Goal: Information Seeking & Learning: Learn about a topic

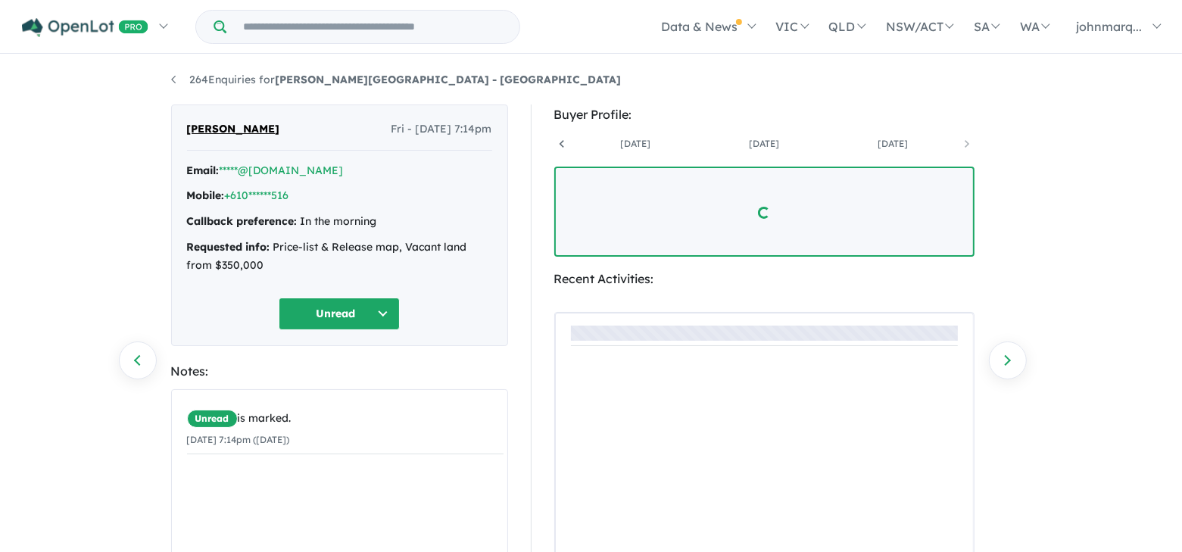
scroll to position [0, 370]
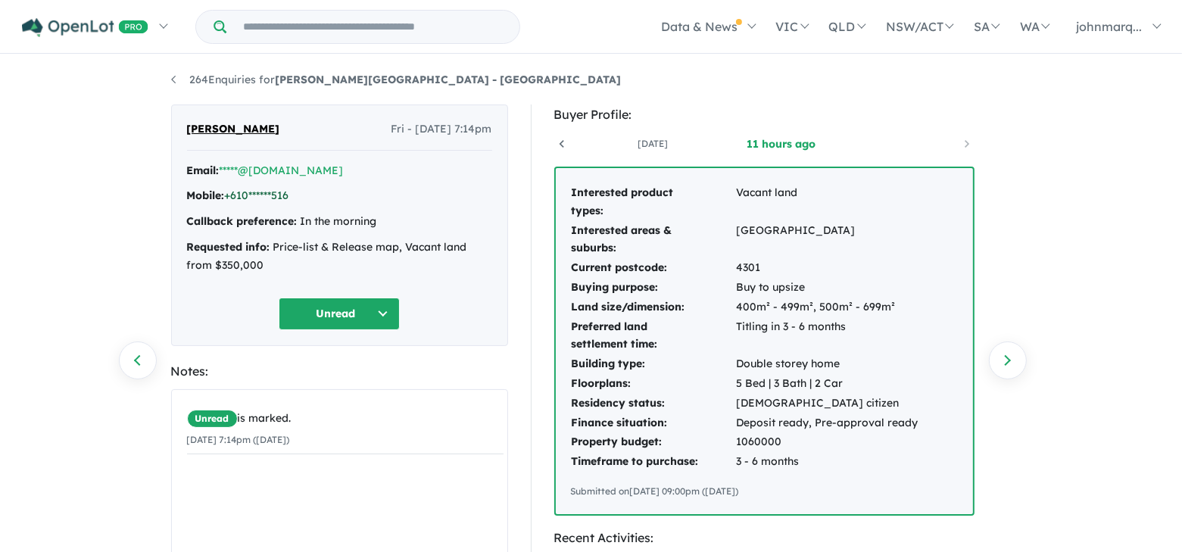
click at [264, 193] on link "+610******516" at bounding box center [257, 196] width 64 height 14
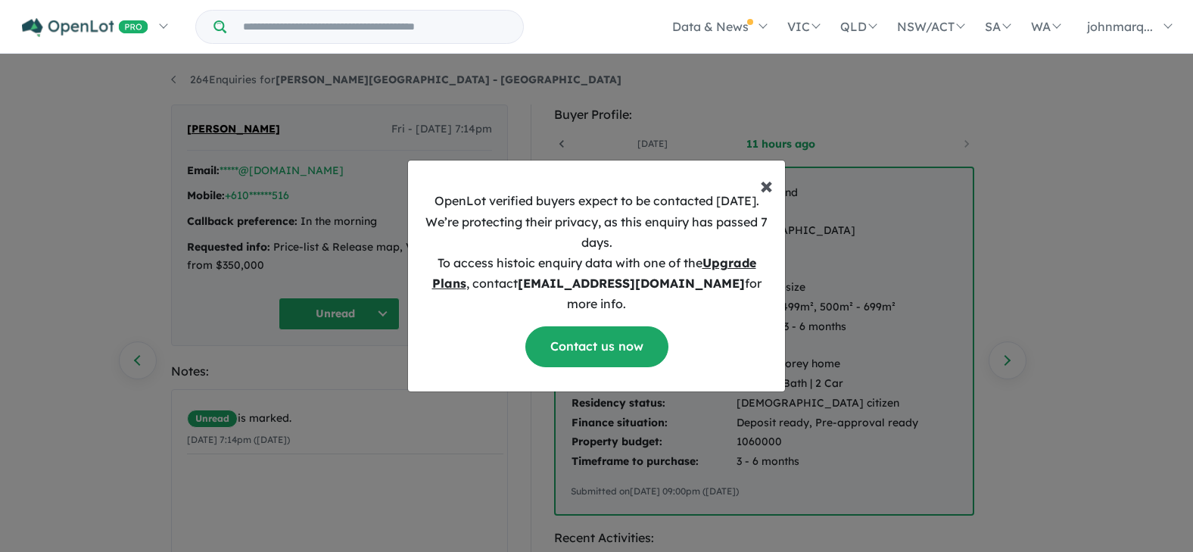
click at [766, 195] on span "×" at bounding box center [766, 185] width 13 height 30
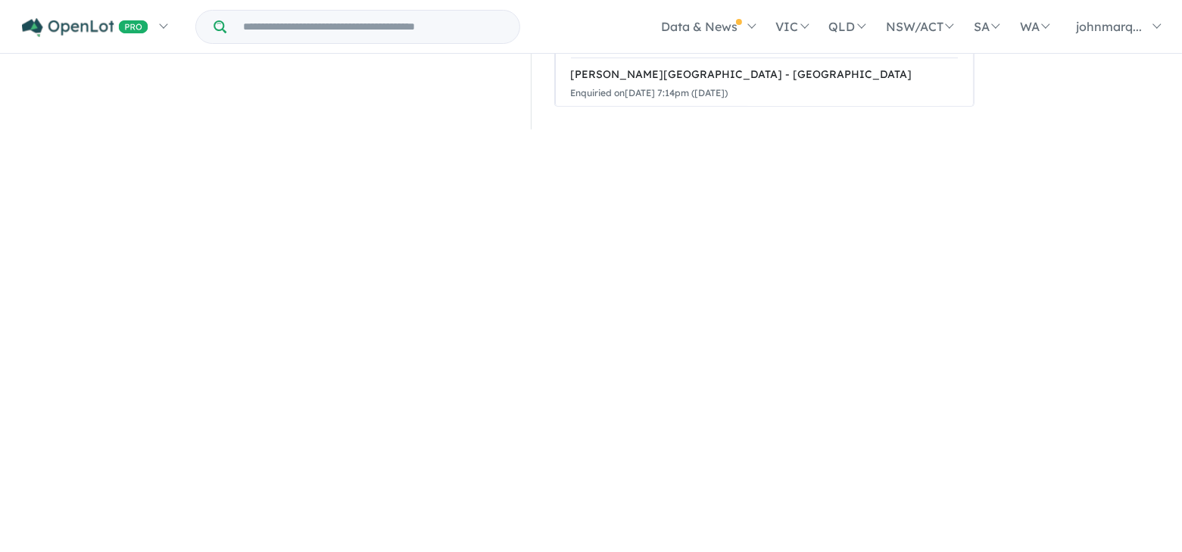
scroll to position [389, 0]
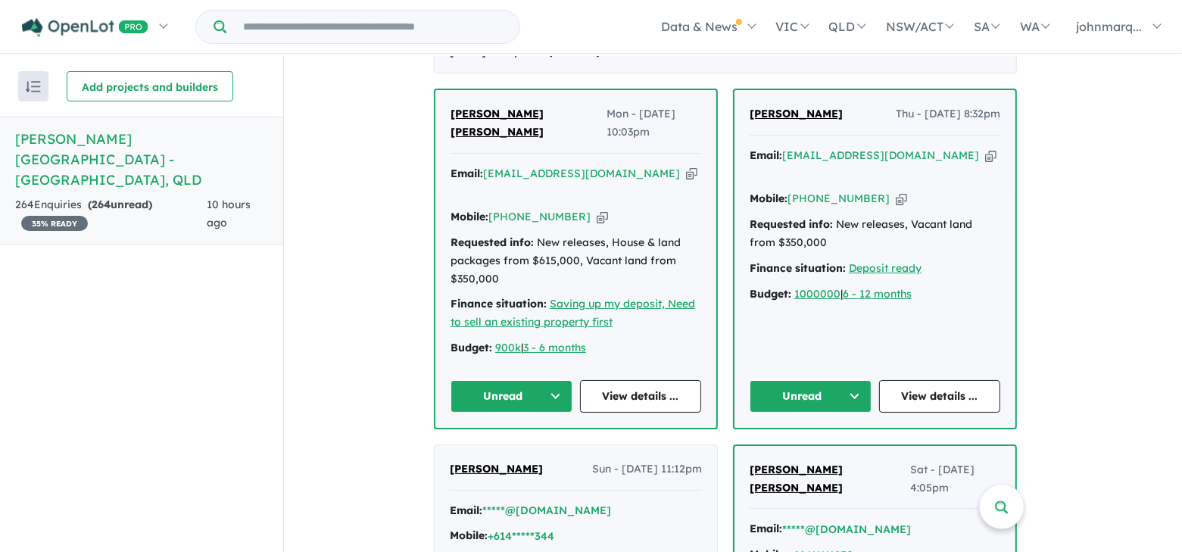
scroll to position [606, 0]
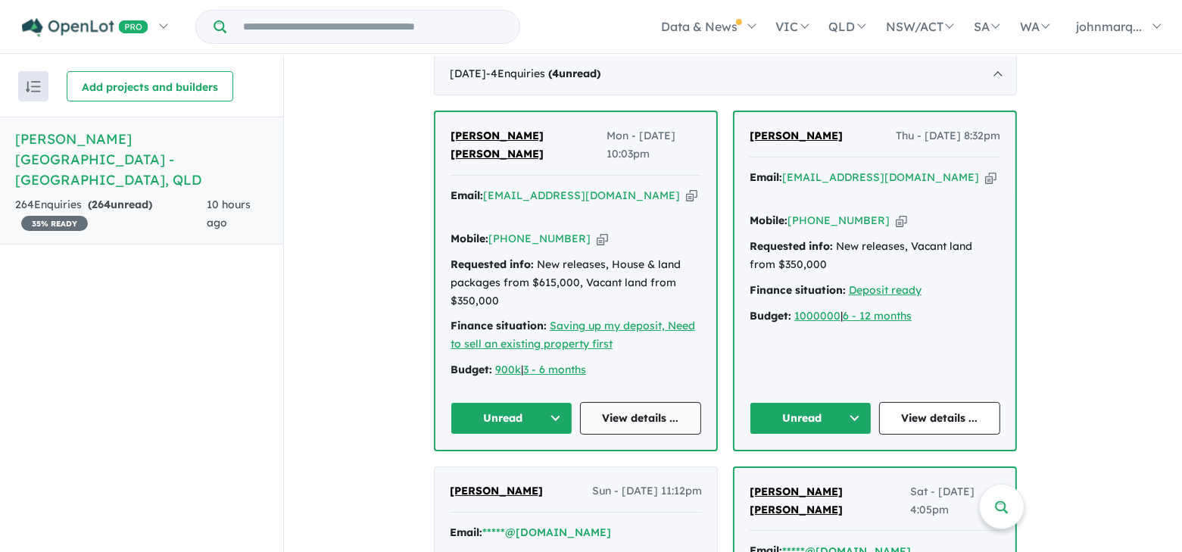
click at [645, 402] on link "View details ..." at bounding box center [641, 418] width 122 height 33
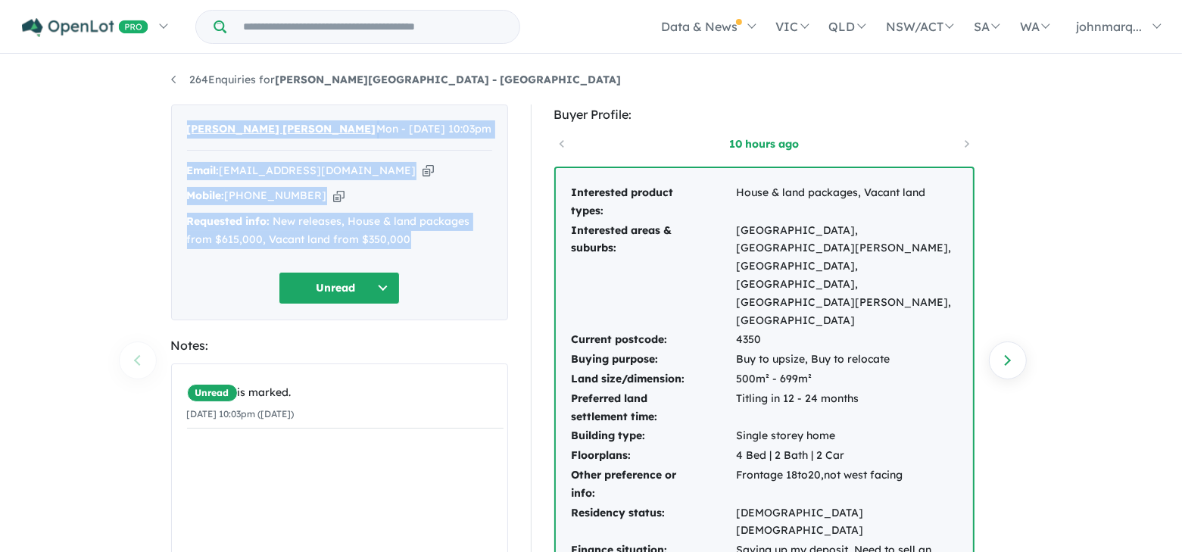
drag, startPoint x: 184, startPoint y: 123, endPoint x: 436, endPoint y: 235, distance: 275.9
click at [436, 235] on div "Neema Mary Jose Mon - 11/08/2025, 10:03pm Email: neemamaria3@gmail.com Copied! …" at bounding box center [339, 212] width 337 height 216
copy div "Neema Mary Jose Mon - 11/08/2025, 10:03pm Email: neemamaria3@gmail.com Copied! …"
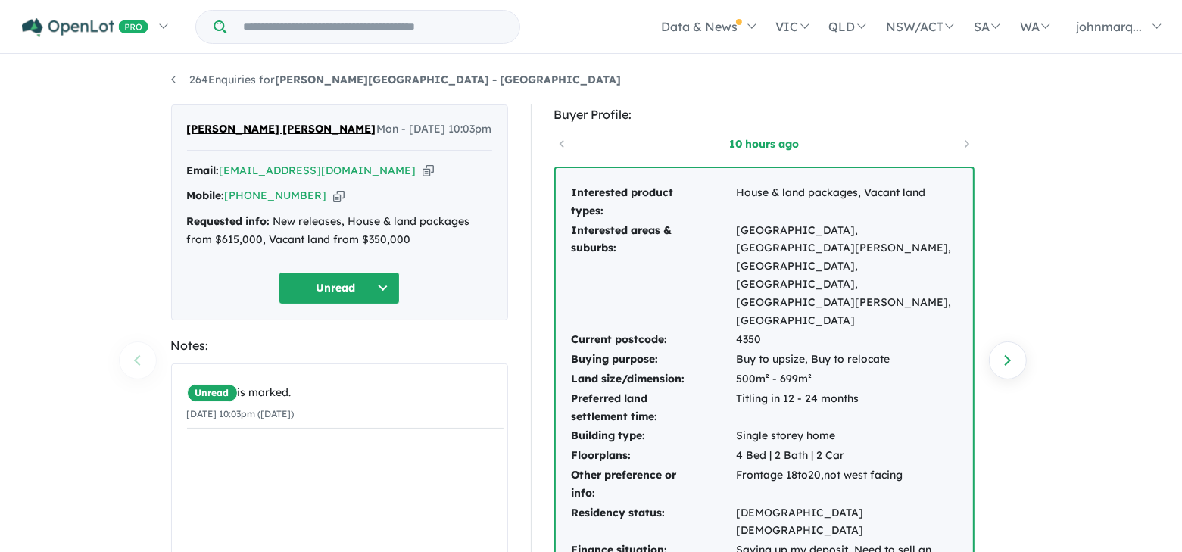
click at [1105, 268] on div "264 Enquiries for Ripley View Estate - Flinders View Previous enquiry Next enqu…" at bounding box center [591, 305] width 1182 height 498
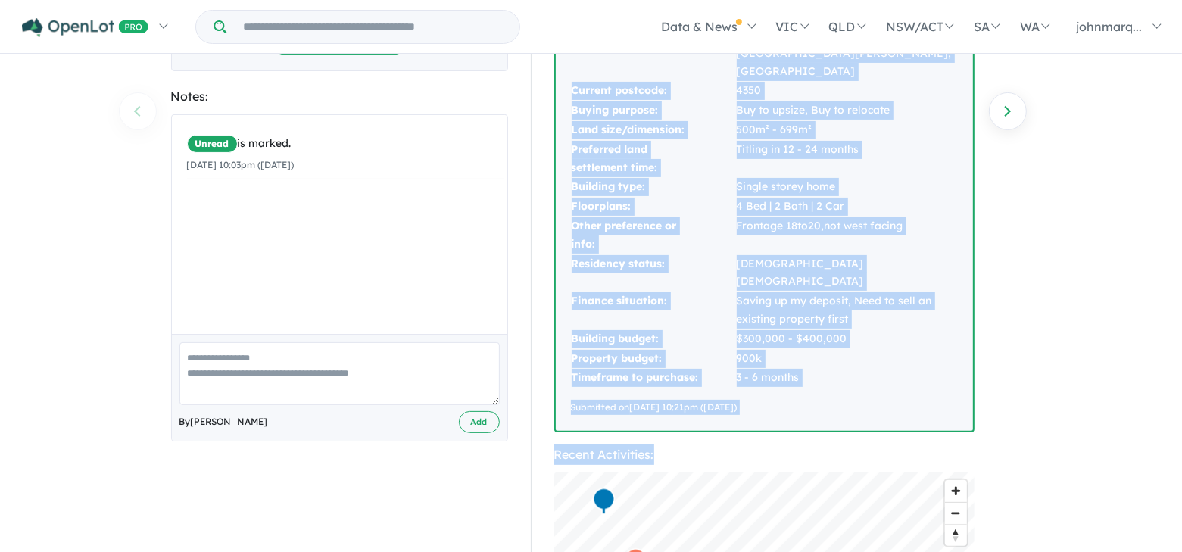
scroll to position [273, 0]
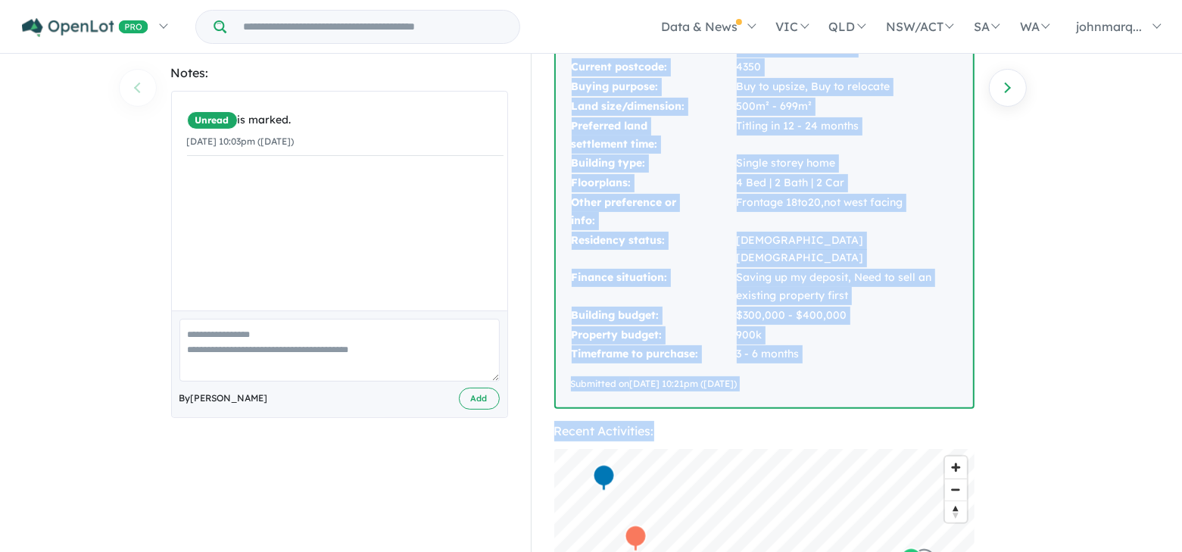
drag, startPoint x: 572, startPoint y: 192, endPoint x: 784, endPoint y: 294, distance: 234.7
click at [784, 294] on div "Interested product types: House & land packages, Vacant land Interested areas &…" at bounding box center [764, 152] width 417 height 512
copy div "Interested product types: House & land packages, Vacant land Interested areas &…"
click at [1053, 260] on div "264 Enquiries for Ripley View Estate - Flinders View Previous enquiry Next enqu…" at bounding box center [591, 32] width 1182 height 498
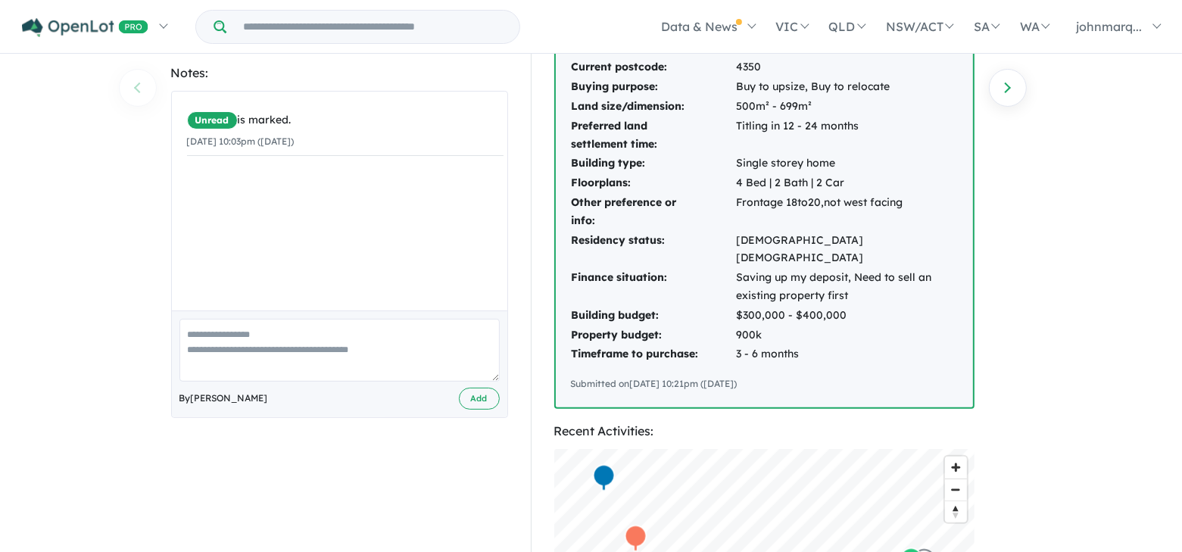
scroll to position [45, 0]
